Goal: Task Accomplishment & Management: Use online tool/utility

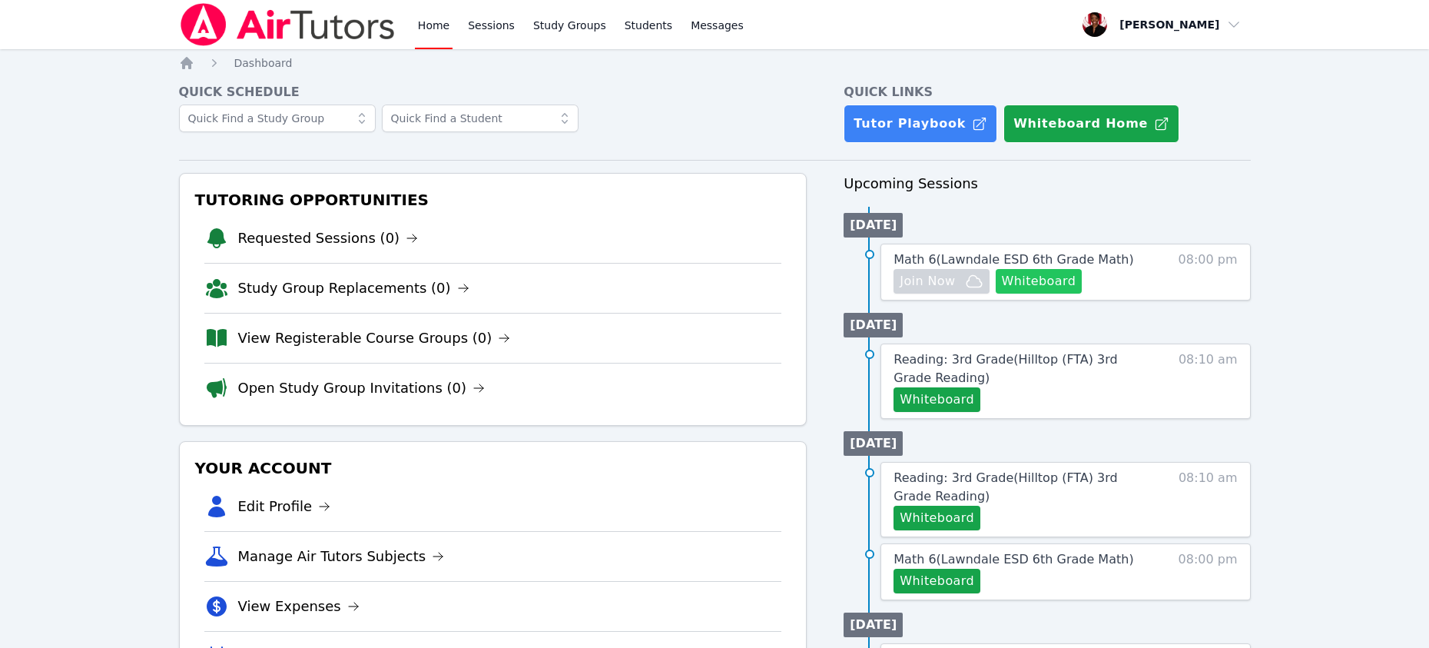
click at [1042, 278] on button "Whiteboard" at bounding box center [1039, 281] width 87 height 25
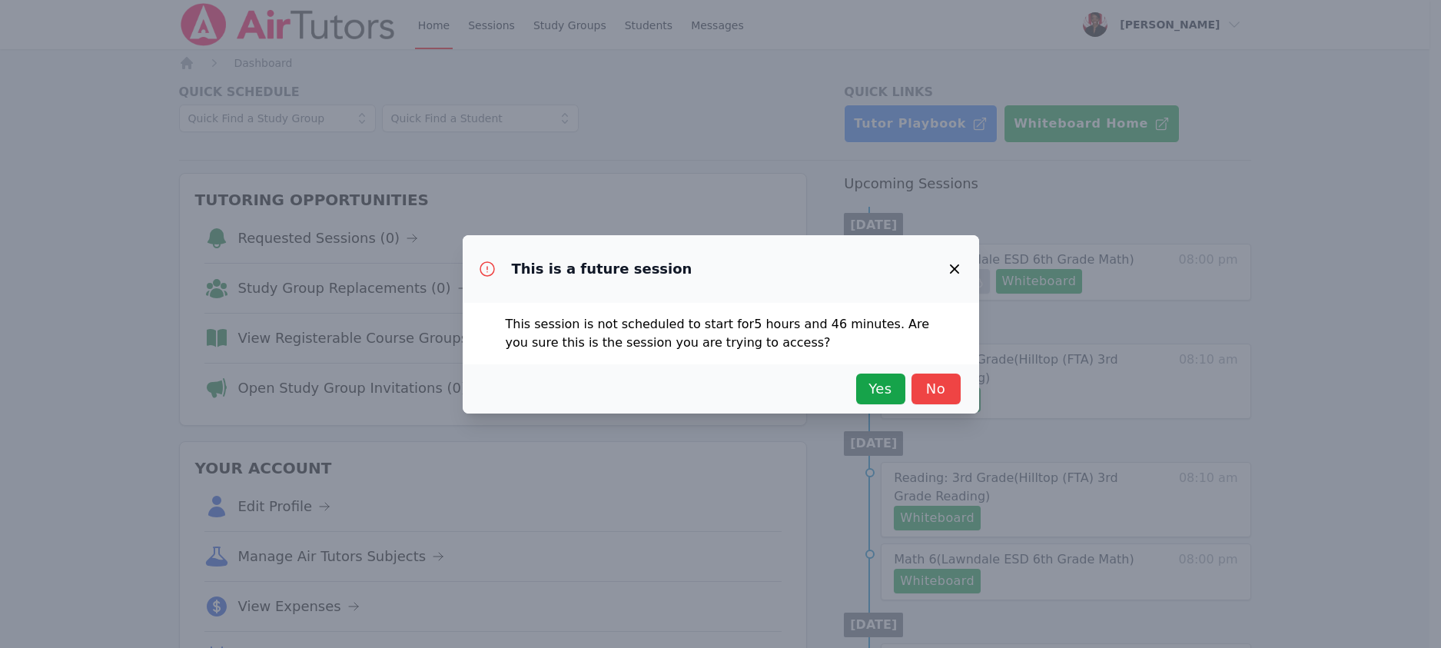
click at [953, 264] on icon "button" at bounding box center [954, 269] width 18 height 18
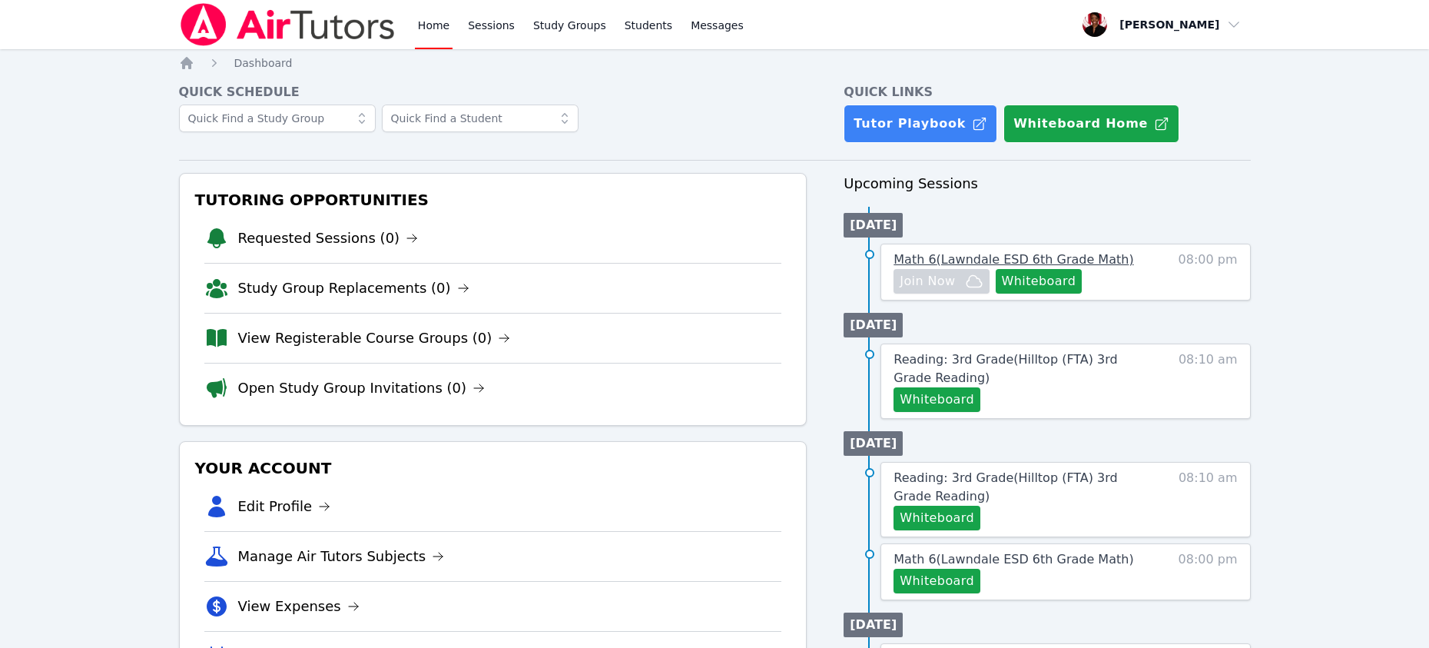
click at [966, 254] on span "Math 6 ( Lawndale ESD 6th Grade Math )" at bounding box center [1014, 259] width 240 height 15
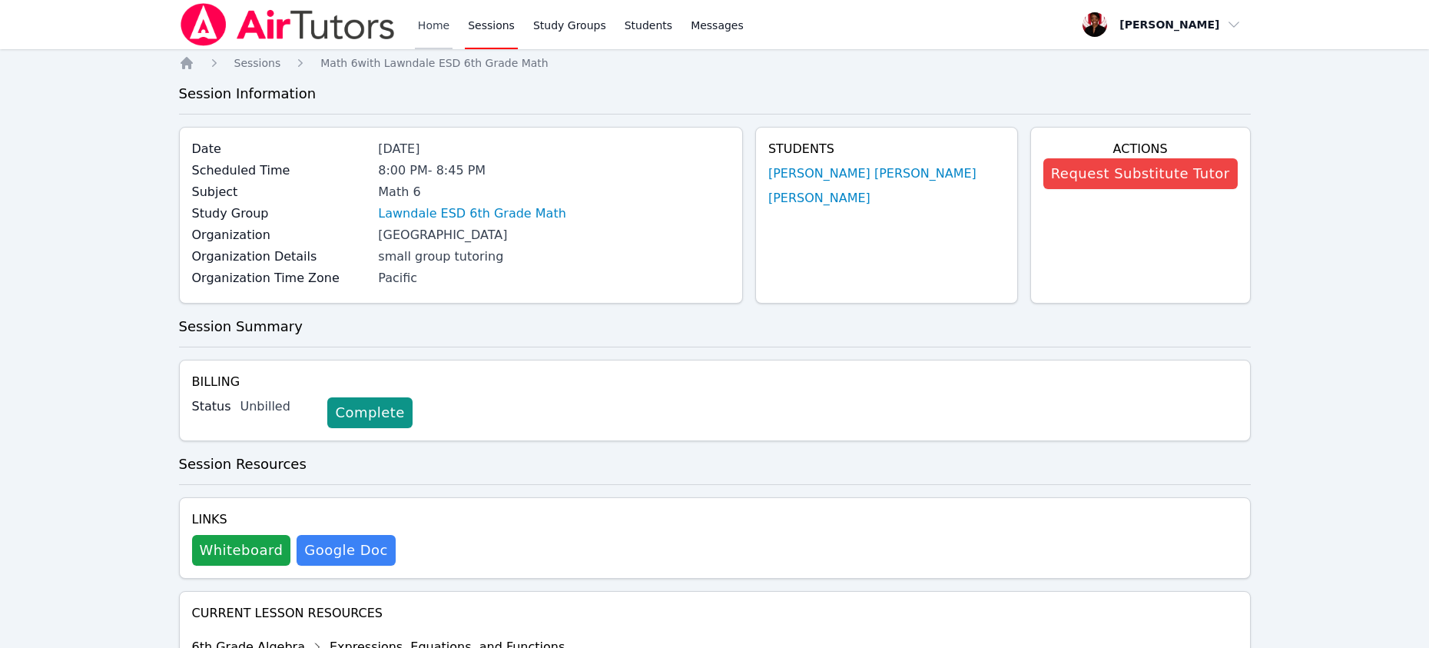
click at [434, 26] on link "Home" at bounding box center [434, 24] width 38 height 49
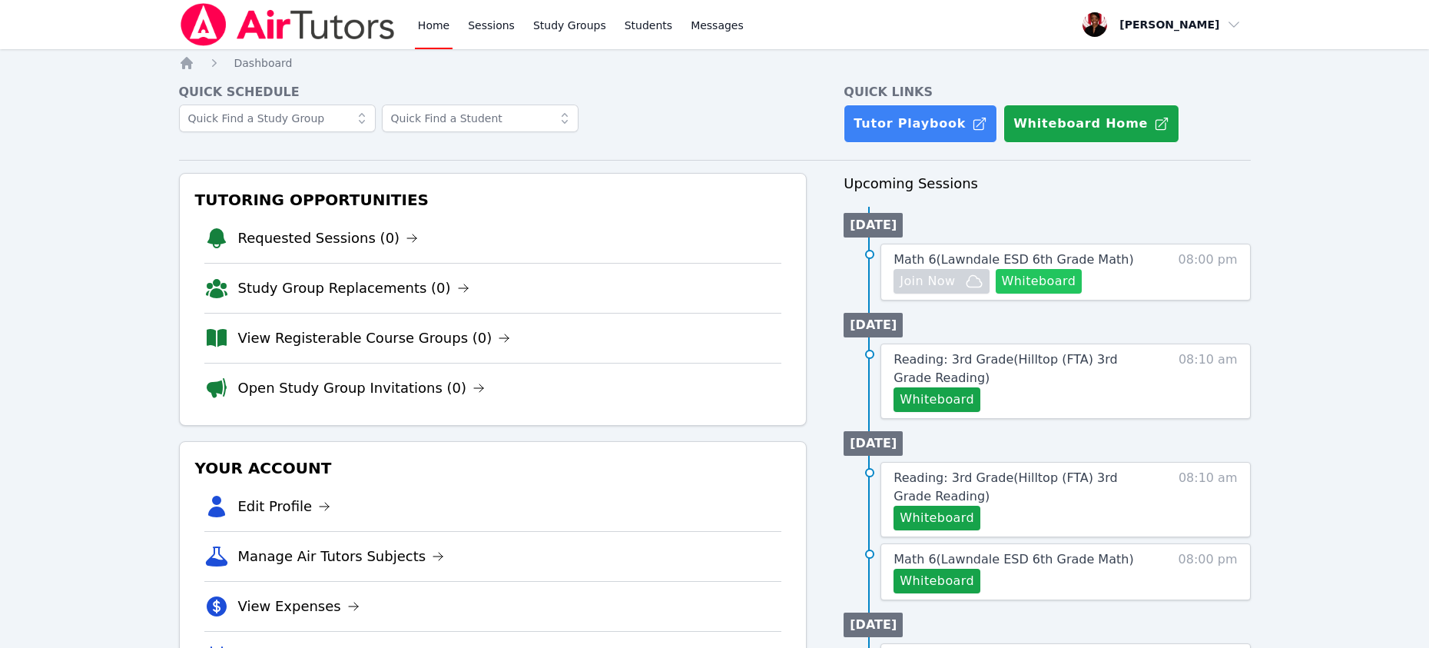
click at [1054, 283] on button "Whiteboard" at bounding box center [1039, 281] width 87 height 25
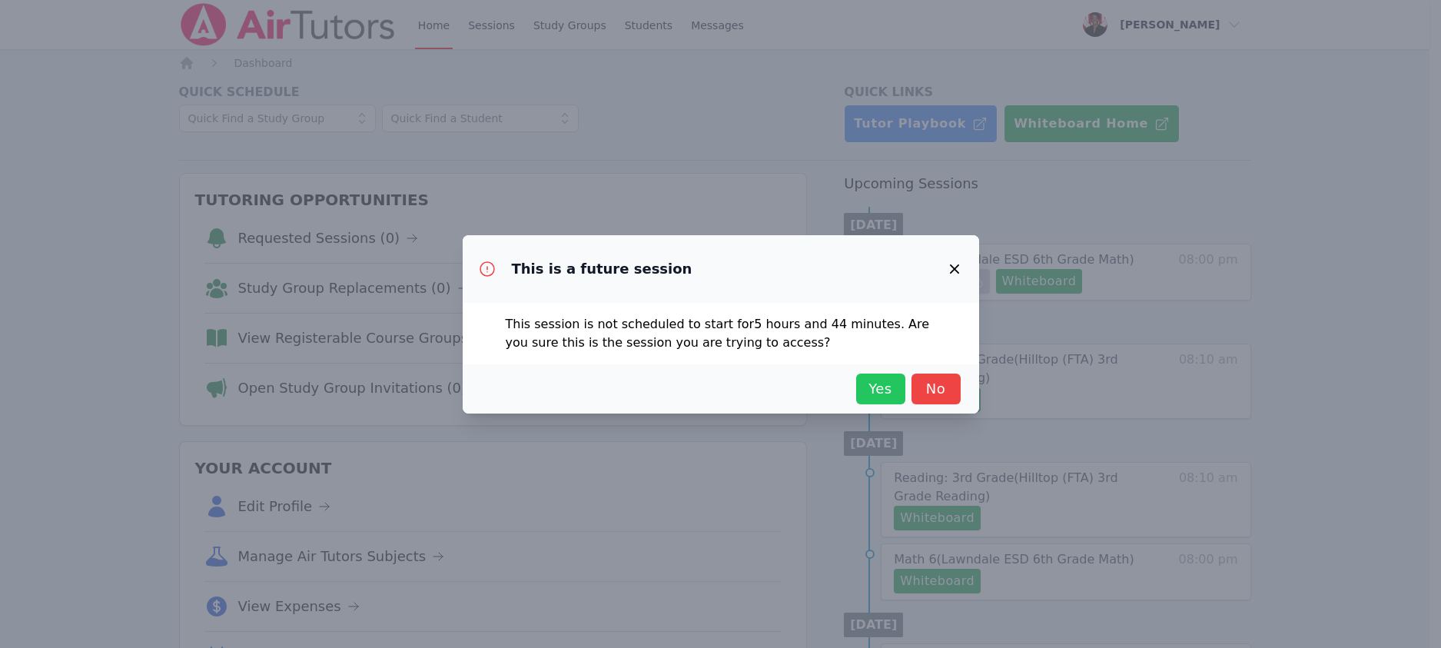
click at [882, 384] on span "Yes" at bounding box center [881, 389] width 34 height 22
